Goal: Information Seeking & Learning: Learn about a topic

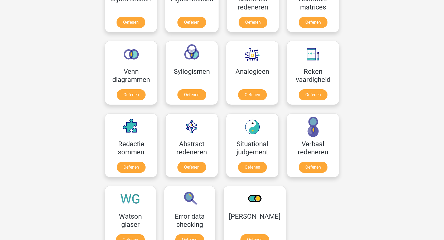
scroll to position [211, 0]
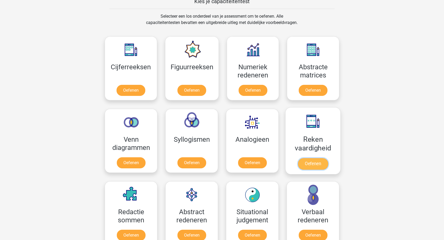
click at [305, 164] on link "Oefenen" at bounding box center [313, 164] width 30 height 12
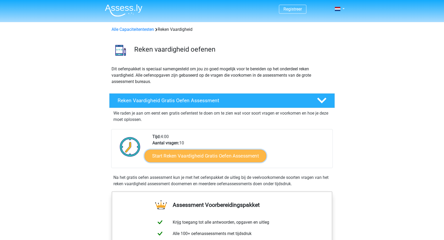
click at [218, 157] on link "Start Reken Vaardigheid Gratis Oefen Assessment" at bounding box center [205, 155] width 122 height 13
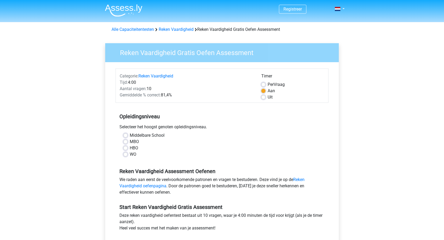
click at [130, 149] on label "HBO" at bounding box center [134, 148] width 8 height 6
click at [127, 149] on input "HBO" at bounding box center [125, 147] width 4 height 5
radio input "true"
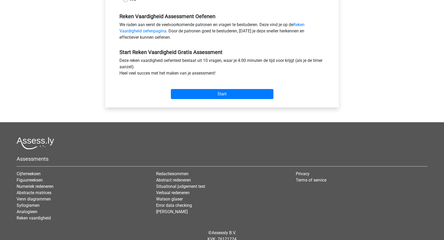
scroll to position [158, 0]
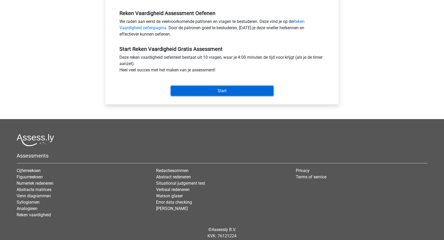
click at [212, 93] on input "Start" at bounding box center [222, 91] width 103 height 10
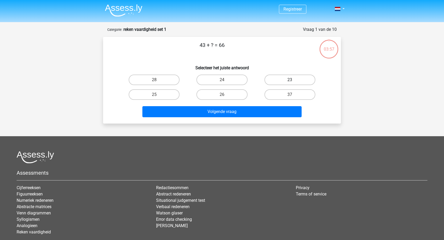
click at [289, 82] on label "23" at bounding box center [289, 80] width 51 height 11
click at [290, 82] on input "23" at bounding box center [291, 81] width 3 height 3
radio input "true"
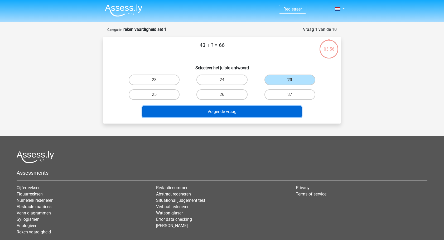
click at [261, 109] on button "Volgende vraag" at bounding box center [221, 111] width 159 height 11
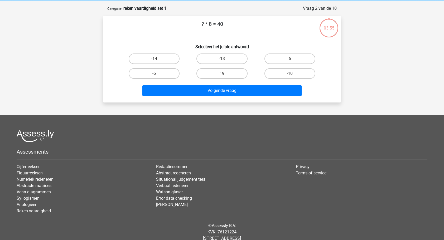
scroll to position [26, 0]
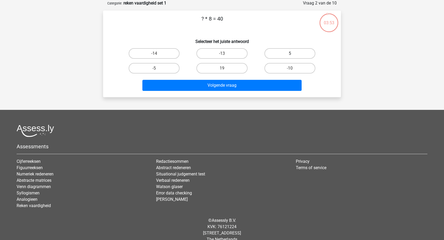
click at [284, 51] on label "5" at bounding box center [289, 53] width 51 height 11
click at [290, 53] on input "5" at bounding box center [291, 54] width 3 height 3
radio input "true"
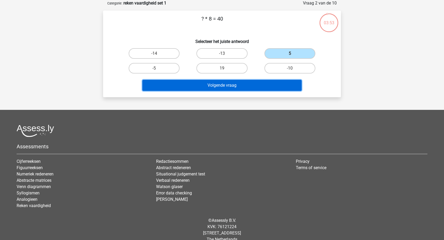
click at [260, 86] on button "Volgende vraag" at bounding box center [221, 85] width 159 height 11
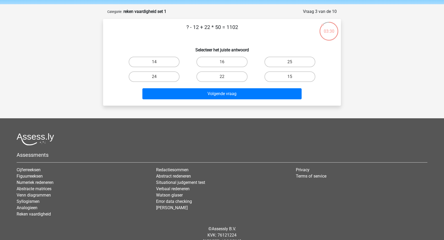
scroll to position [0, 0]
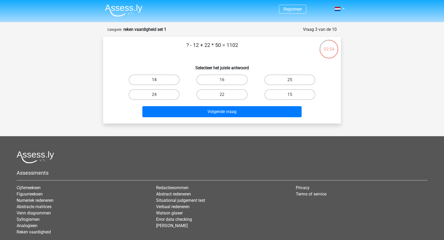
click at [165, 82] on label "14" at bounding box center [154, 80] width 51 height 11
click at [158, 82] on input "14" at bounding box center [155, 81] width 3 height 3
radio input "true"
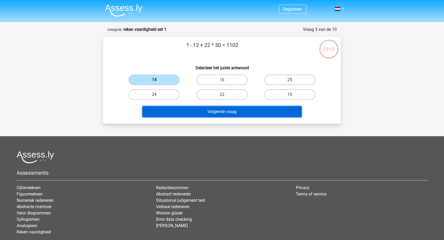
click at [186, 111] on button "Volgende vraag" at bounding box center [221, 111] width 159 height 11
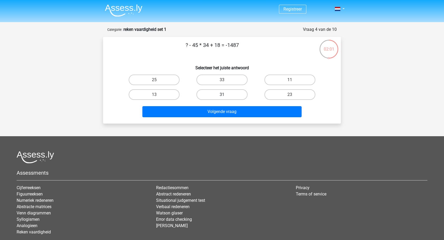
click at [229, 96] on label "31" at bounding box center [221, 94] width 51 height 11
click at [225, 96] on input "31" at bounding box center [223, 96] width 3 height 3
radio input "true"
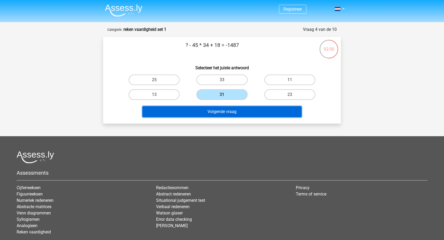
click at [228, 108] on button "Volgende vraag" at bounding box center [221, 111] width 159 height 11
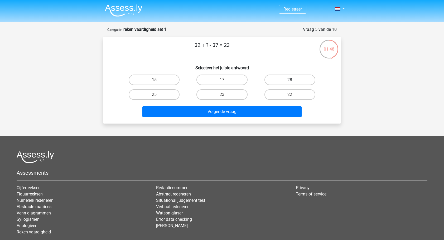
click at [286, 81] on label "28" at bounding box center [289, 80] width 51 height 11
click at [290, 81] on input "28" at bounding box center [291, 81] width 3 height 3
radio input "true"
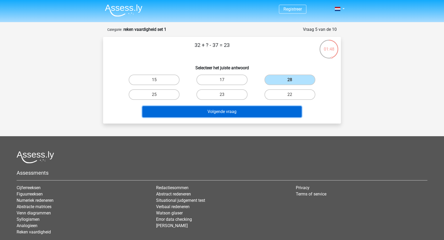
click at [268, 106] on button "Volgende vraag" at bounding box center [221, 111] width 159 height 11
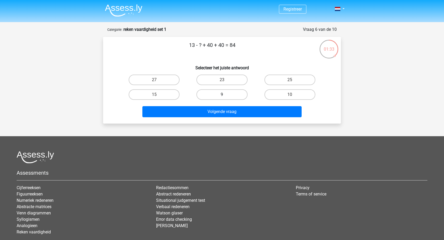
click at [235, 95] on label "9" at bounding box center [221, 94] width 51 height 11
click at [225, 95] on input "9" at bounding box center [223, 96] width 3 height 3
radio input "true"
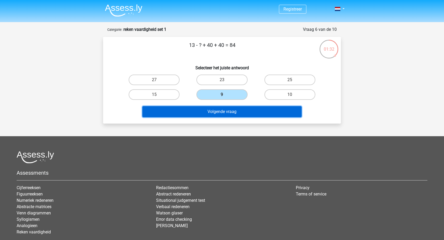
click at [225, 112] on button "Volgende vraag" at bounding box center [221, 111] width 159 height 11
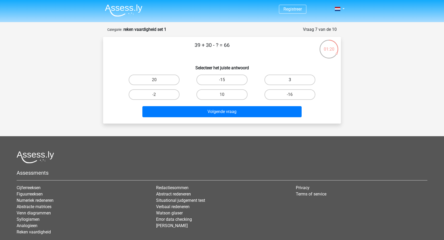
click at [271, 81] on label "3" at bounding box center [289, 80] width 51 height 11
click at [290, 81] on input "3" at bounding box center [291, 81] width 3 height 3
radio input "true"
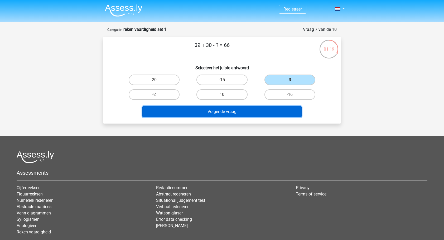
click at [231, 116] on button "Volgende vraag" at bounding box center [221, 111] width 159 height 11
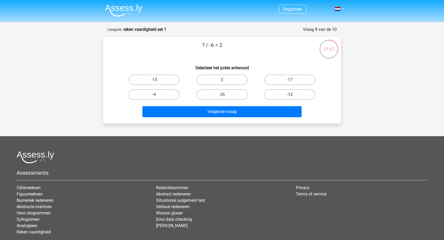
drag, startPoint x: 277, startPoint y: 93, endPoint x: 269, endPoint y: 98, distance: 9.6
click at [276, 93] on label "-12" at bounding box center [289, 94] width 51 height 11
click at [290, 95] on input "-12" at bounding box center [291, 96] width 3 height 3
radio input "true"
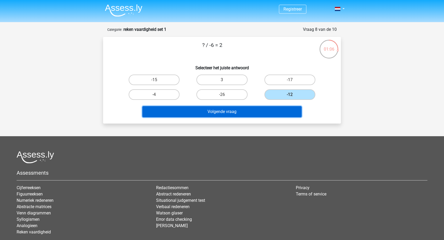
click at [241, 109] on button "Volgende vraag" at bounding box center [221, 111] width 159 height 11
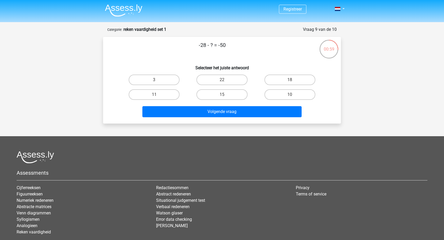
click at [222, 81] on input "22" at bounding box center [223, 81] width 3 height 3
radio input "true"
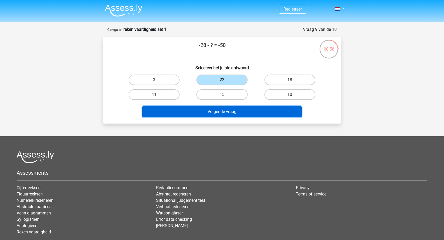
click at [220, 110] on button "Volgende vraag" at bounding box center [221, 111] width 159 height 11
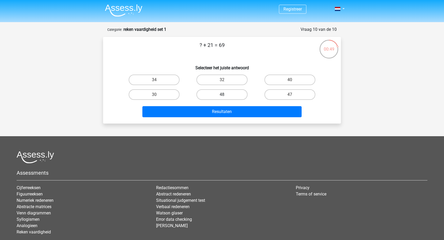
click at [215, 95] on label "48" at bounding box center [221, 94] width 51 height 11
click at [222, 95] on input "48" at bounding box center [223, 96] width 3 height 3
radio input "true"
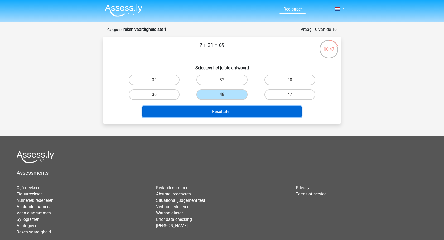
click at [198, 110] on button "Resultaten" at bounding box center [221, 111] width 159 height 11
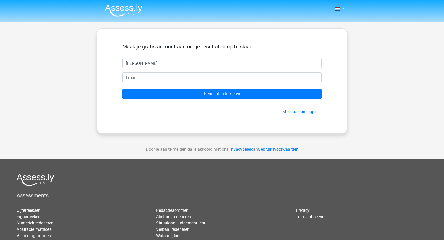
type input "[PERSON_NAME]"
click at [163, 77] on input "email" at bounding box center [221, 77] width 199 height 10
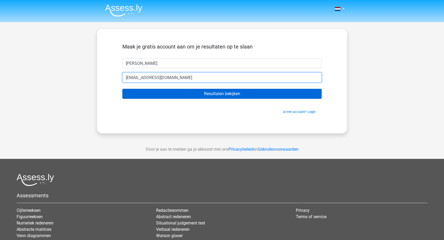
type input "[EMAIL_ADDRESS][DOMAIN_NAME]"
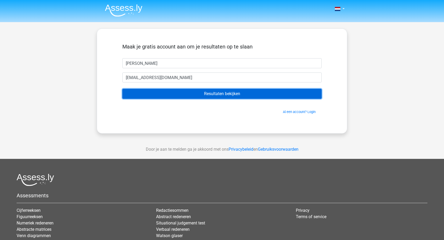
click at [197, 96] on input "Resultaten bekijken" at bounding box center [221, 94] width 199 height 10
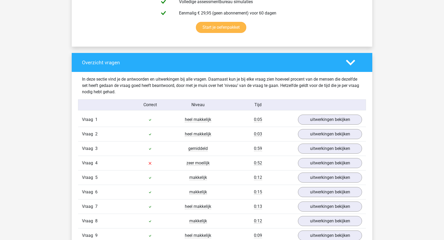
scroll to position [369, 0]
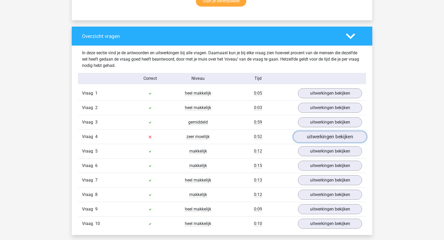
click at [311, 137] on link "uitwerkingen bekijken" at bounding box center [330, 137] width 74 height 12
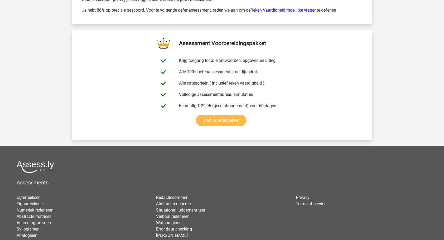
scroll to position [1140, 0]
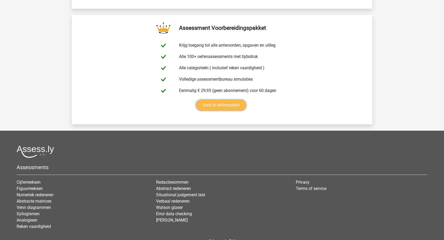
click at [219, 103] on link "Start je oefenpakket" at bounding box center [221, 105] width 50 height 11
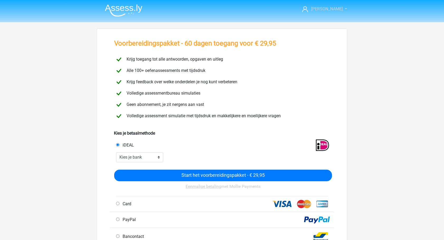
click at [330, 8] on span "[PERSON_NAME]" at bounding box center [327, 8] width 32 height 5
click at [126, 3] on li at bounding box center [122, 9] width 42 height 14
click at [126, 6] on img at bounding box center [123, 10] width 37 height 12
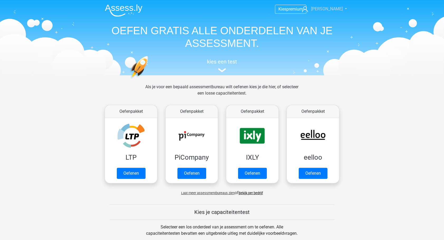
click at [329, 8] on span "Kevin" at bounding box center [327, 8] width 32 height 5
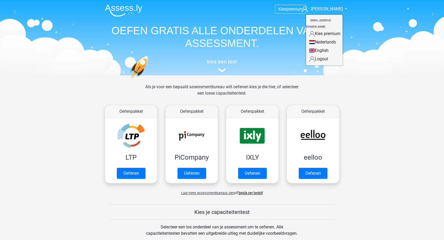
click at [316, 55] on link "Logout" at bounding box center [324, 59] width 36 height 8
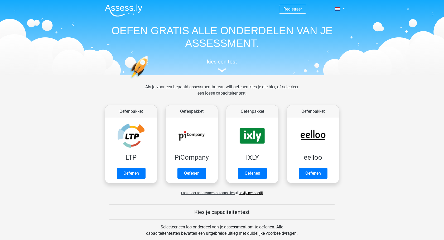
click at [298, 11] on link "Registreer" at bounding box center [292, 9] width 18 height 5
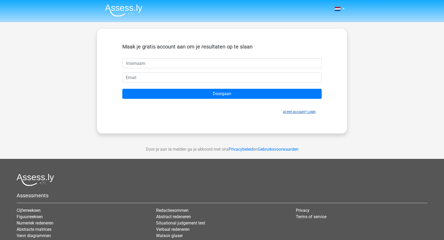
click at [296, 112] on link "Al een account? Login" at bounding box center [299, 112] width 33 height 4
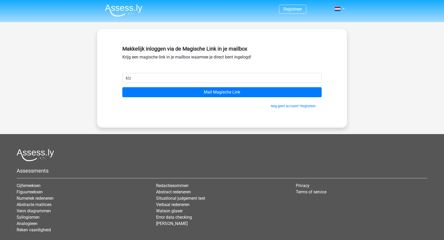
type input "[EMAIL_ADDRESS][DOMAIN_NAME]"
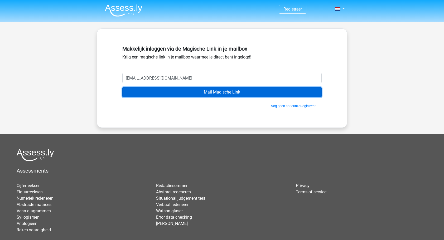
click at [193, 92] on input "Mail Magische Link" at bounding box center [221, 92] width 199 height 10
click at [256, 93] on input "Mail Magische Link" at bounding box center [221, 92] width 199 height 10
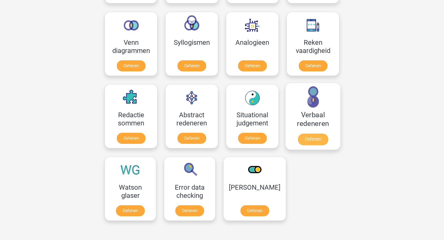
scroll to position [290, 0]
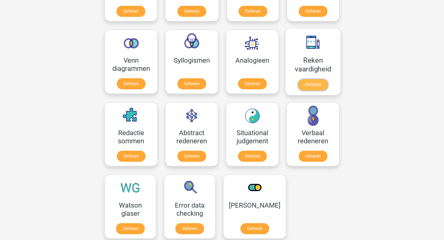
click at [312, 81] on link "Oefenen" at bounding box center [313, 85] width 30 height 12
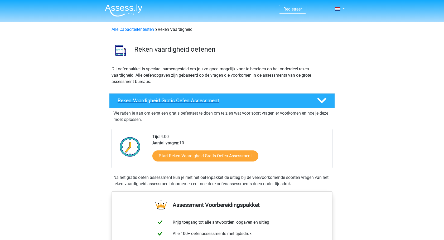
click at [325, 99] on polygon at bounding box center [321, 101] width 9 height 6
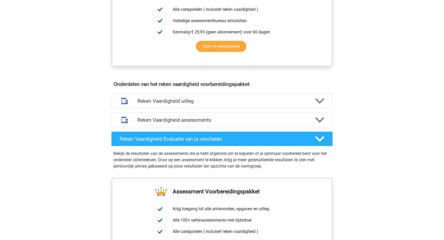
scroll to position [158, 0]
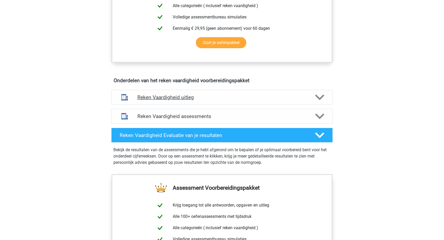
click at [320, 98] on polygon at bounding box center [319, 97] width 9 height 6
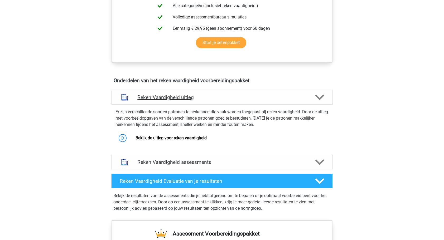
click at [320, 98] on polygon at bounding box center [319, 97] width 9 height 6
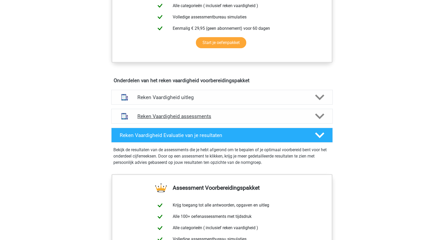
click at [325, 122] on div "Reken Vaardigheid assessments" at bounding box center [221, 116] width 221 height 15
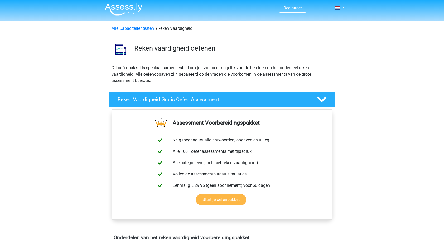
scroll to position [0, 0]
